Goal: Transaction & Acquisition: Obtain resource

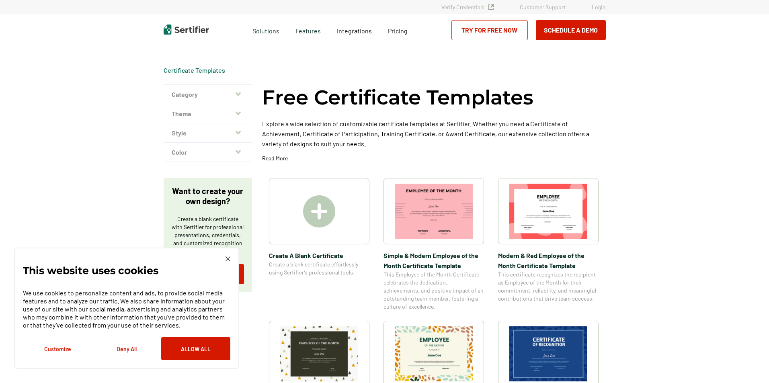
click at [228, 259] on img at bounding box center [228, 259] width 5 height 5
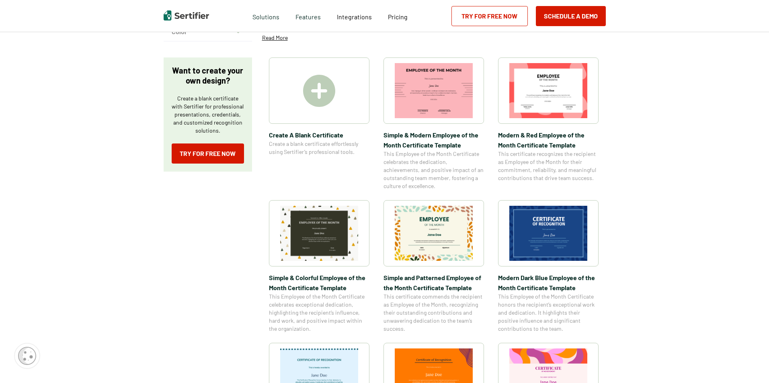
scroll to position [201, 0]
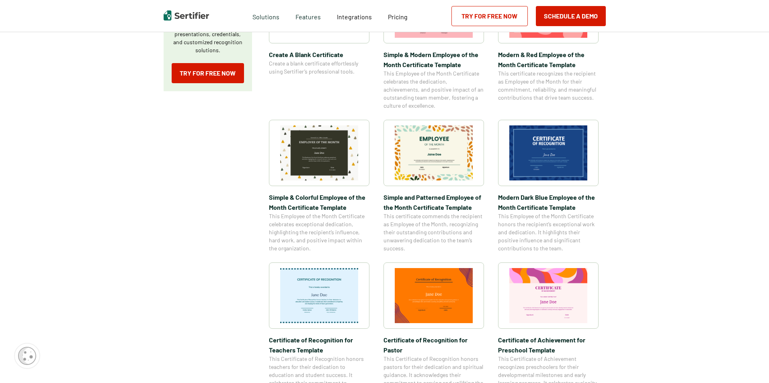
click at [337, 287] on img at bounding box center [319, 295] width 78 height 55
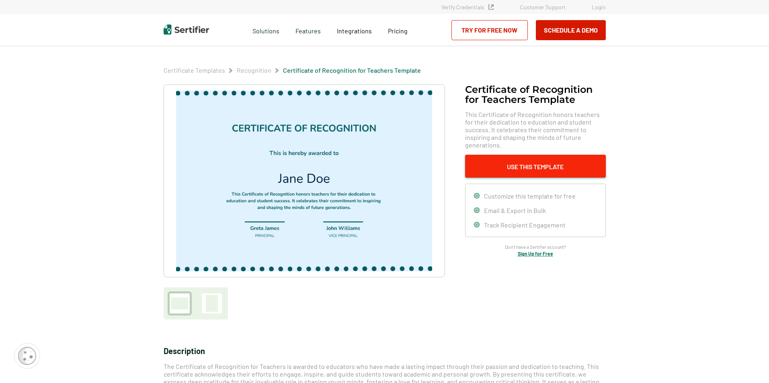
click at [535, 158] on button "Use This Template" at bounding box center [535, 166] width 141 height 23
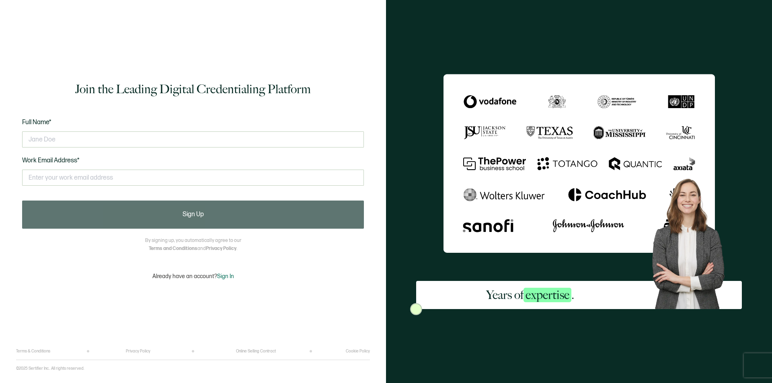
drag, startPoint x: 65, startPoint y: 141, endPoint x: -17, endPoint y: 136, distance: 82.2
click at [0, 136] on html "Join the Leading Digital Credentialing Platform Full Name* Work Email Address* …" at bounding box center [386, 191] width 772 height 383
type input "[PERSON_NAME]"
